Goal: Task Accomplishment & Management: Complete application form

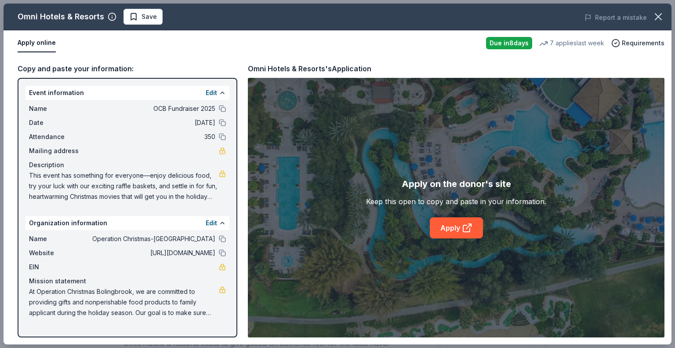
scroll to position [88, 0]
click at [135, 18] on span "Save" at bounding box center [143, 16] width 28 height 11
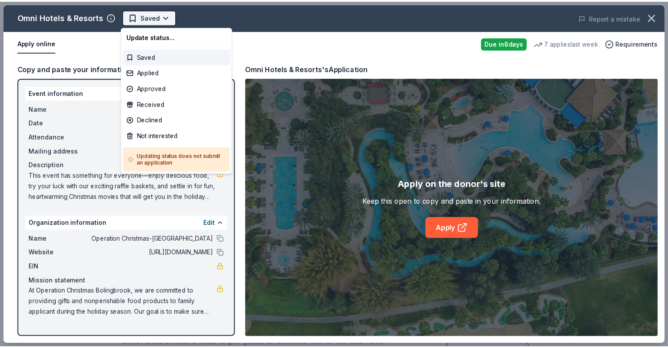
scroll to position [0, 0]
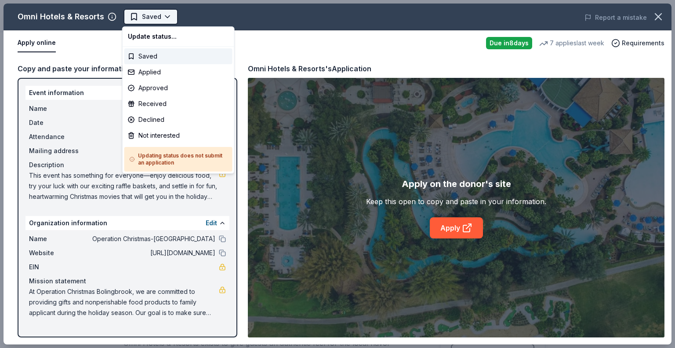
click at [162, 16] on body "OCB Fundraiser 2025 Earn Rewards Due in 8 days Share Omni Hotels & Resorts New …" at bounding box center [334, 174] width 668 height 348
click at [163, 74] on div "Applied" at bounding box center [178, 72] width 108 height 16
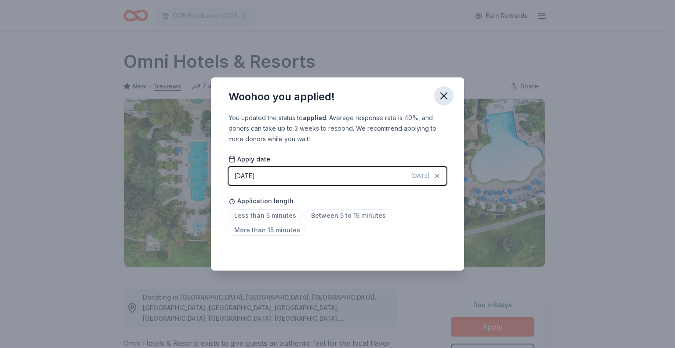
click at [445, 94] on icon "button" at bounding box center [444, 96] width 6 height 6
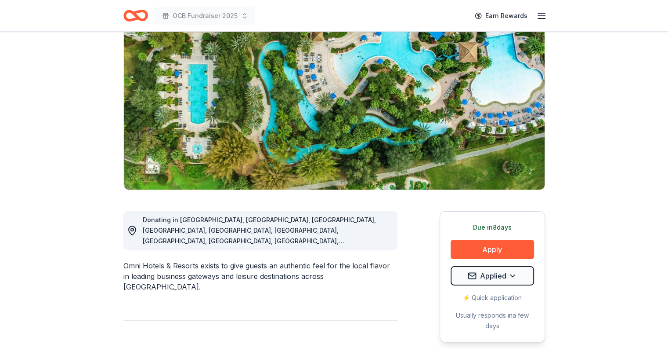
scroll to position [88, 0]
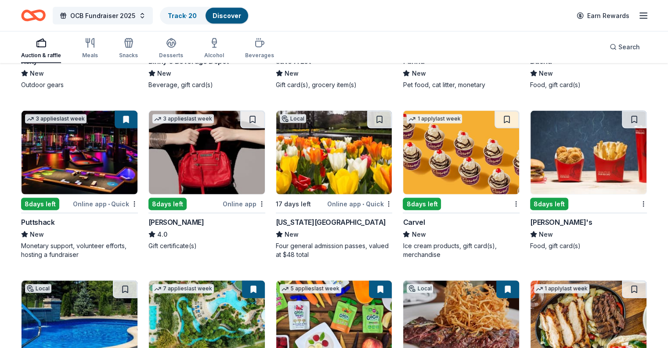
scroll to position [5214, 0]
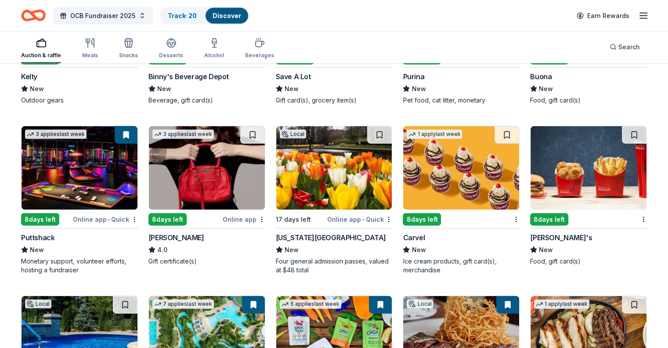
click at [593, 151] on img at bounding box center [589, 167] width 116 height 83
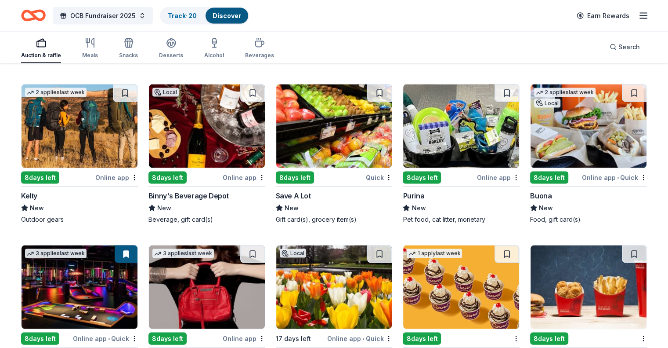
scroll to position [5082, 0]
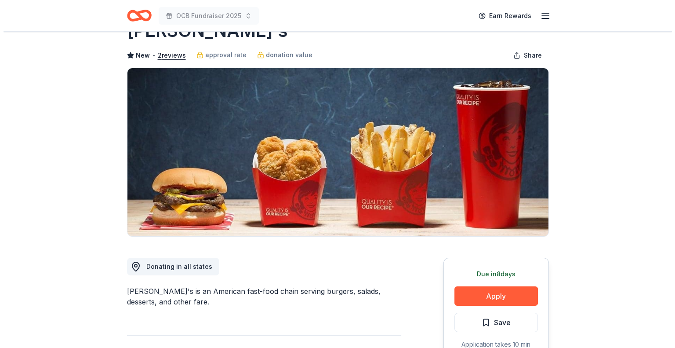
scroll to position [88, 0]
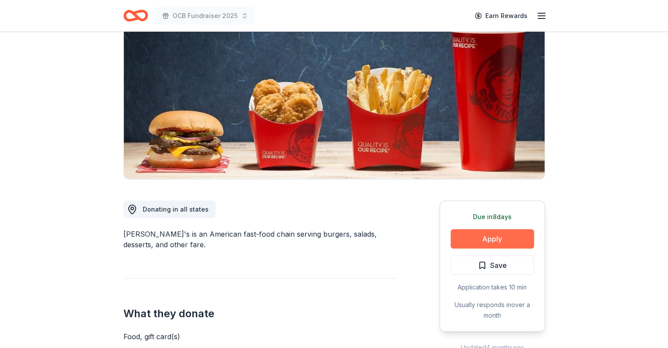
click at [486, 237] on button "Apply" at bounding box center [492, 238] width 83 height 19
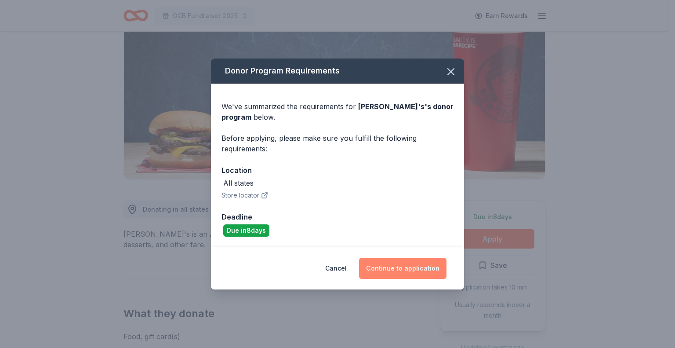
click at [402, 268] on button "Continue to application" at bounding box center [402, 267] width 87 height 21
